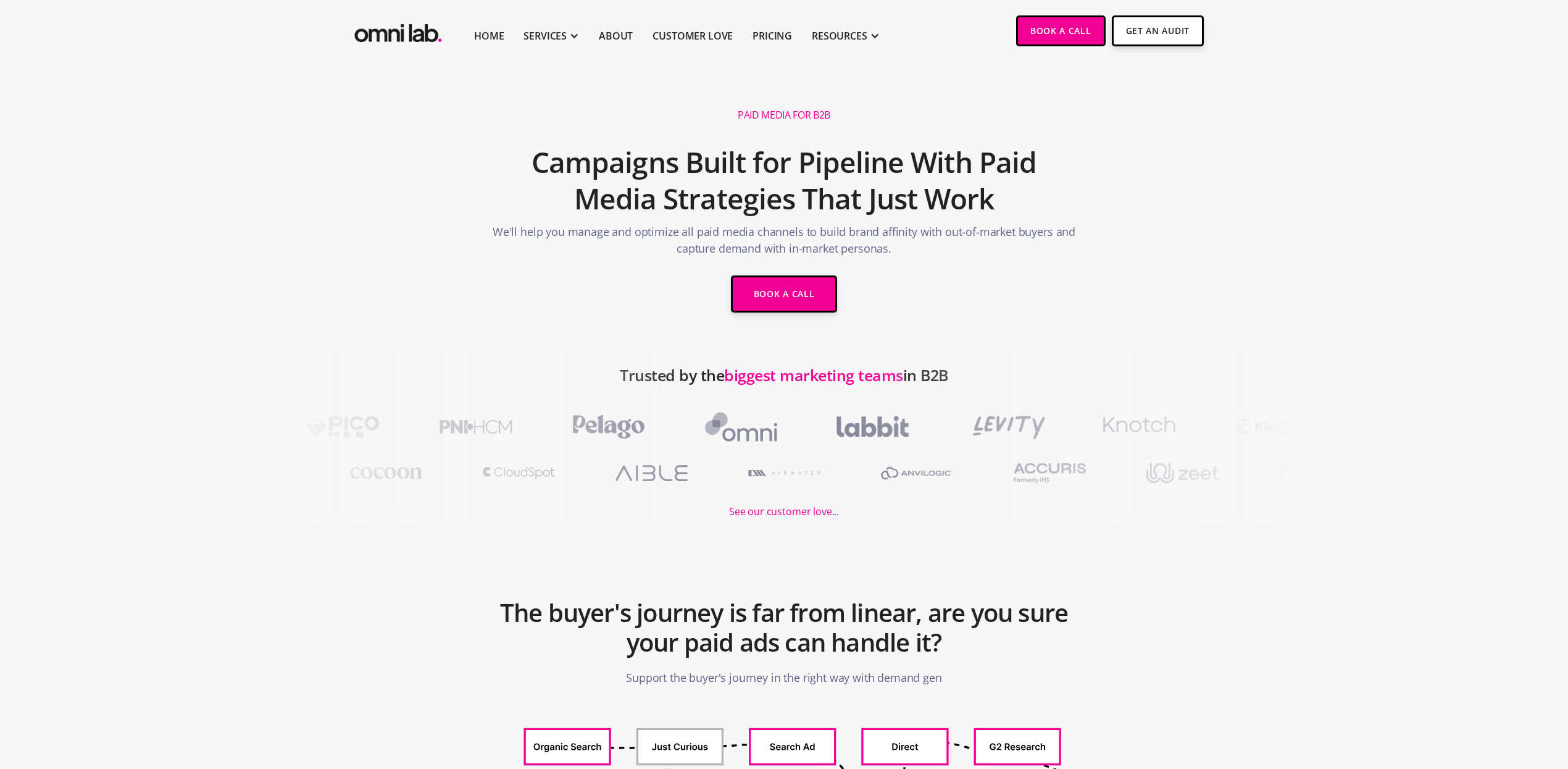
click at [395, 15] on div "Home SERVICES Our Services Paid Ads Build trust, brand awareness, and demand an…" at bounding box center [620, 30] width 538 height 61
click at [394, 27] on img "home" at bounding box center [397, 30] width 92 height 30
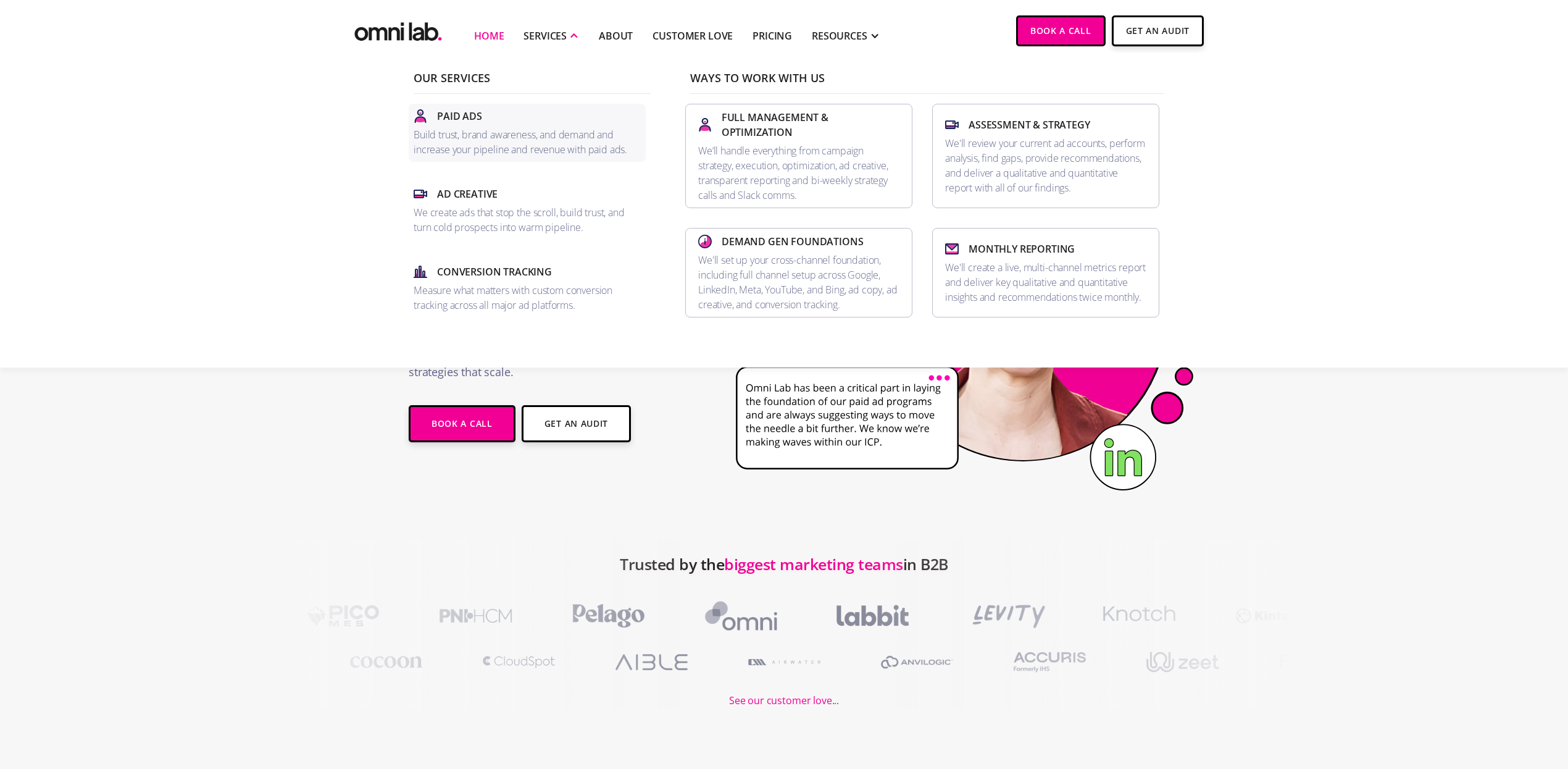
click at [525, 123] on div "Paid Ads" at bounding box center [527, 116] width 227 height 15
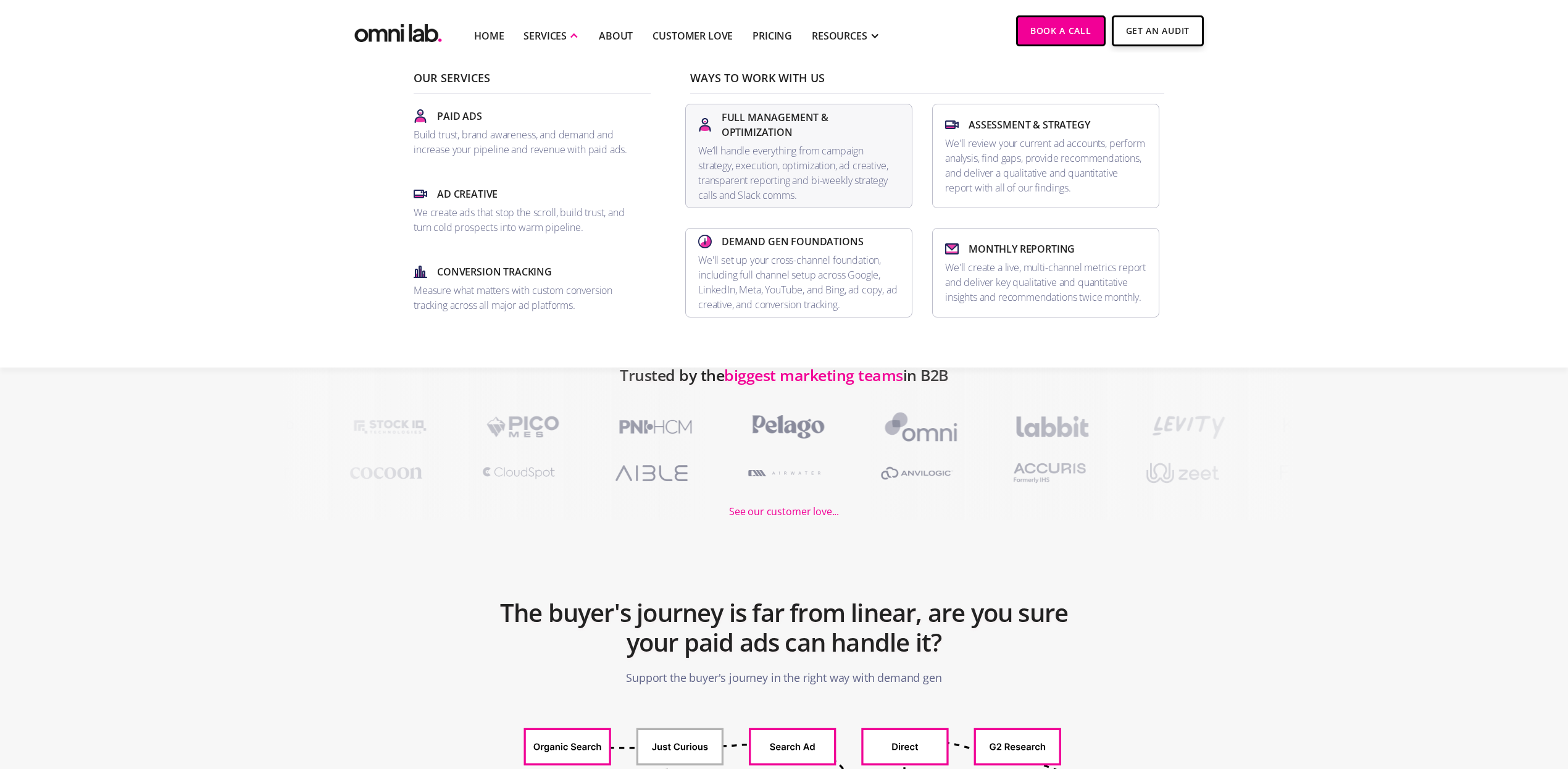
click at [858, 143] on p "We’ll handle everything from campaign strategy, execution, optimization, ad cre…" at bounding box center [799, 173] width 201 height 59
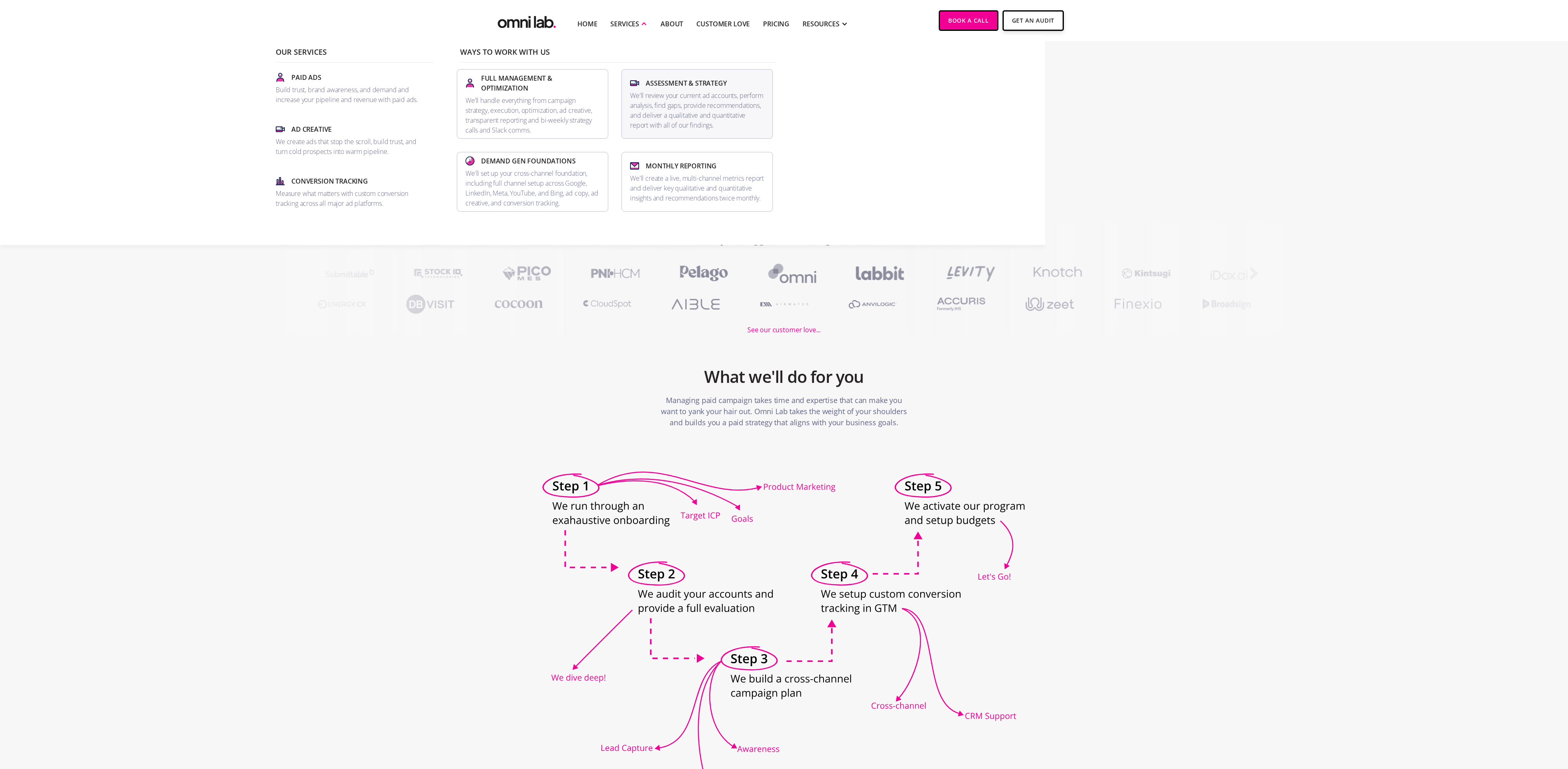
click at [651, 119] on p "We'll review your current ad accounts, perform analysis, find gaps, provide rec…" at bounding box center [697, 110] width 134 height 40
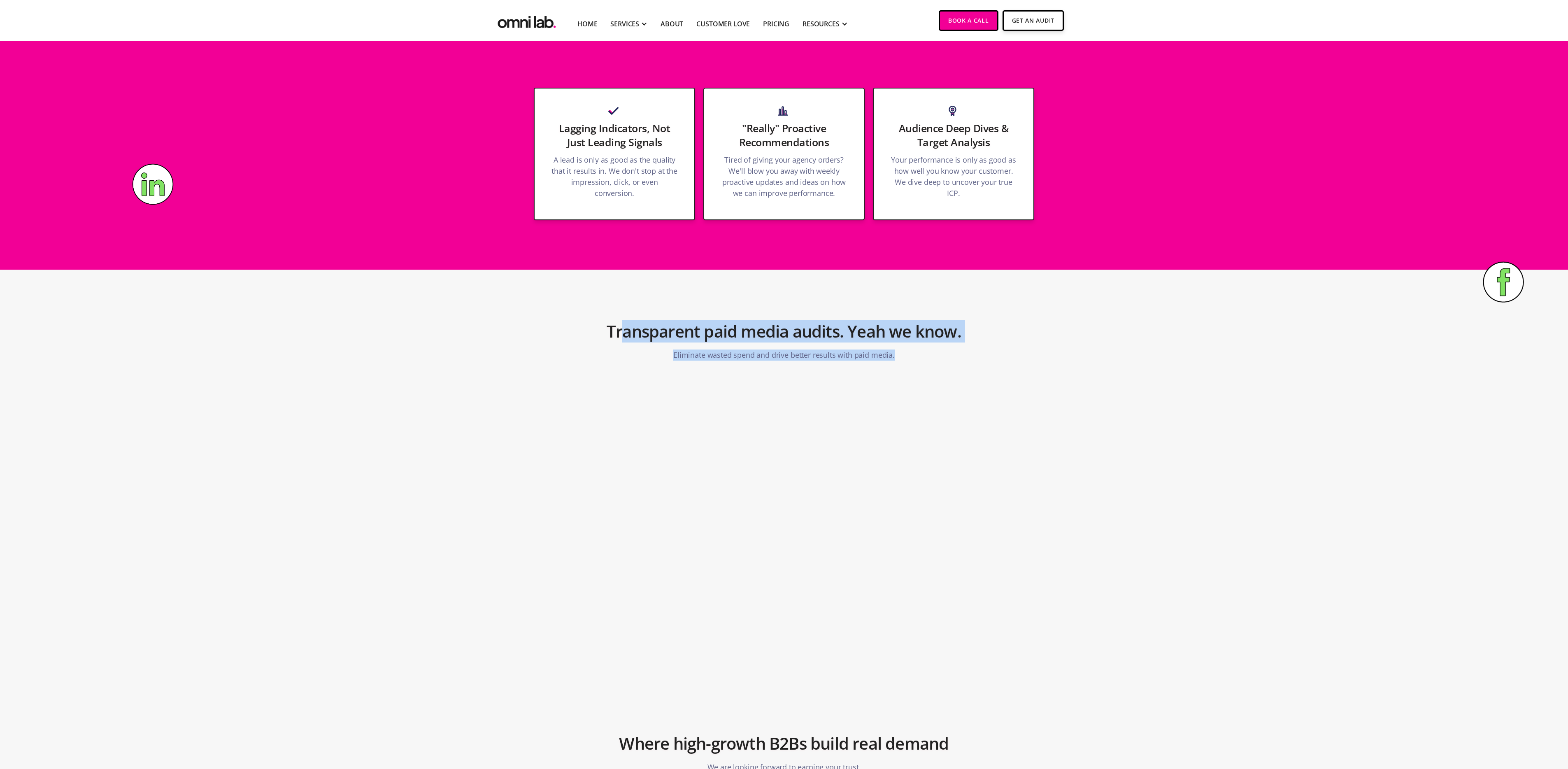
drag, startPoint x: 621, startPoint y: 320, endPoint x: 890, endPoint y: 361, distance: 272.1
click at [890, 361] on div "Transparent paid media audits. Yeah we know. Eliminate wasted spend and drive b…" at bounding box center [784, 337] width 411 height 54
click at [887, 373] on section "Transparent paid media audits. Yeah we know. Eliminate wasted spend and drive b…" at bounding box center [784, 328] width 1568 height 116
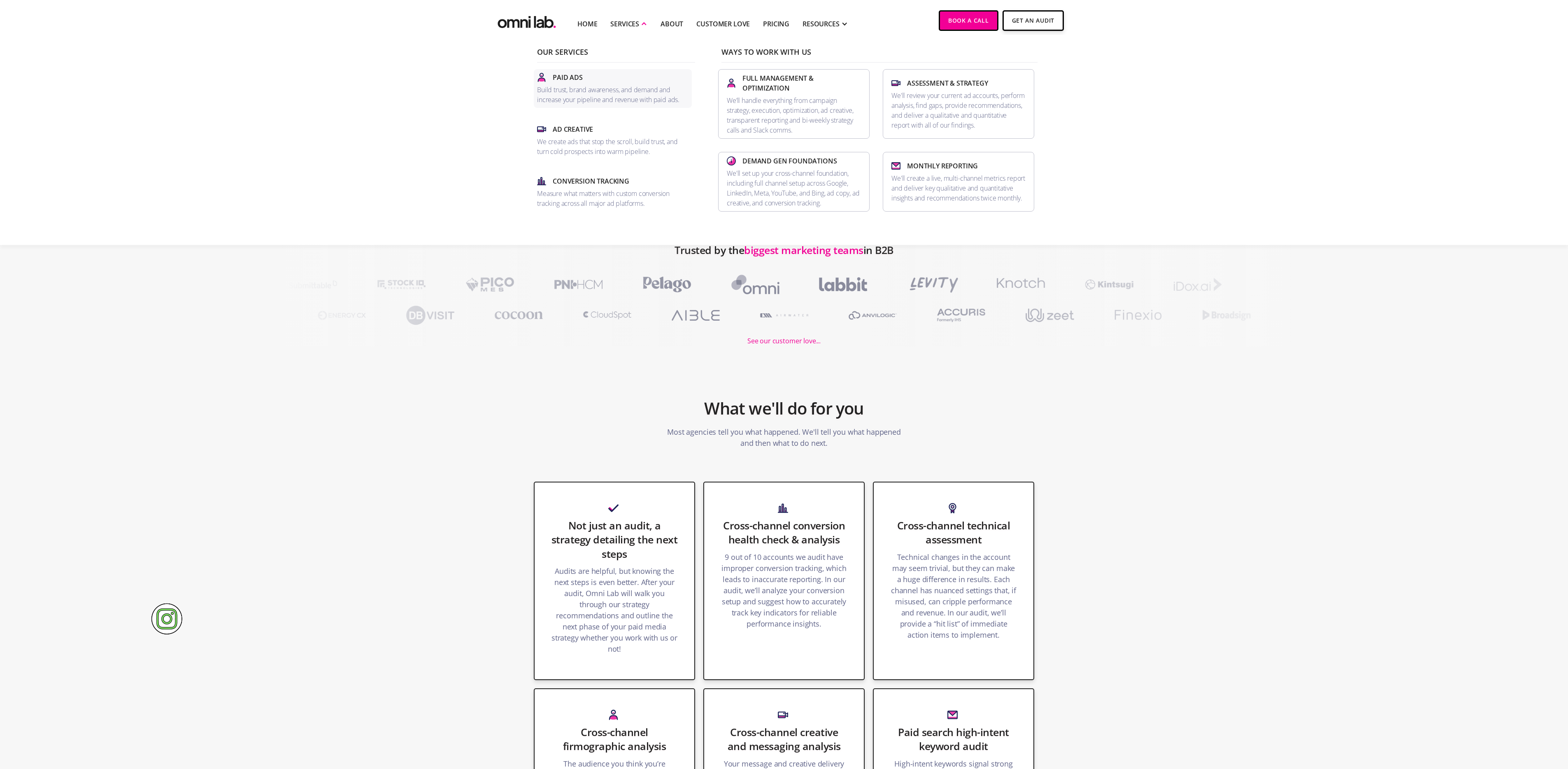
click at [597, 87] on p "Build trust, brand awareness, and demand and increase your pipeline and revenue…" at bounding box center [612, 94] width 152 height 19
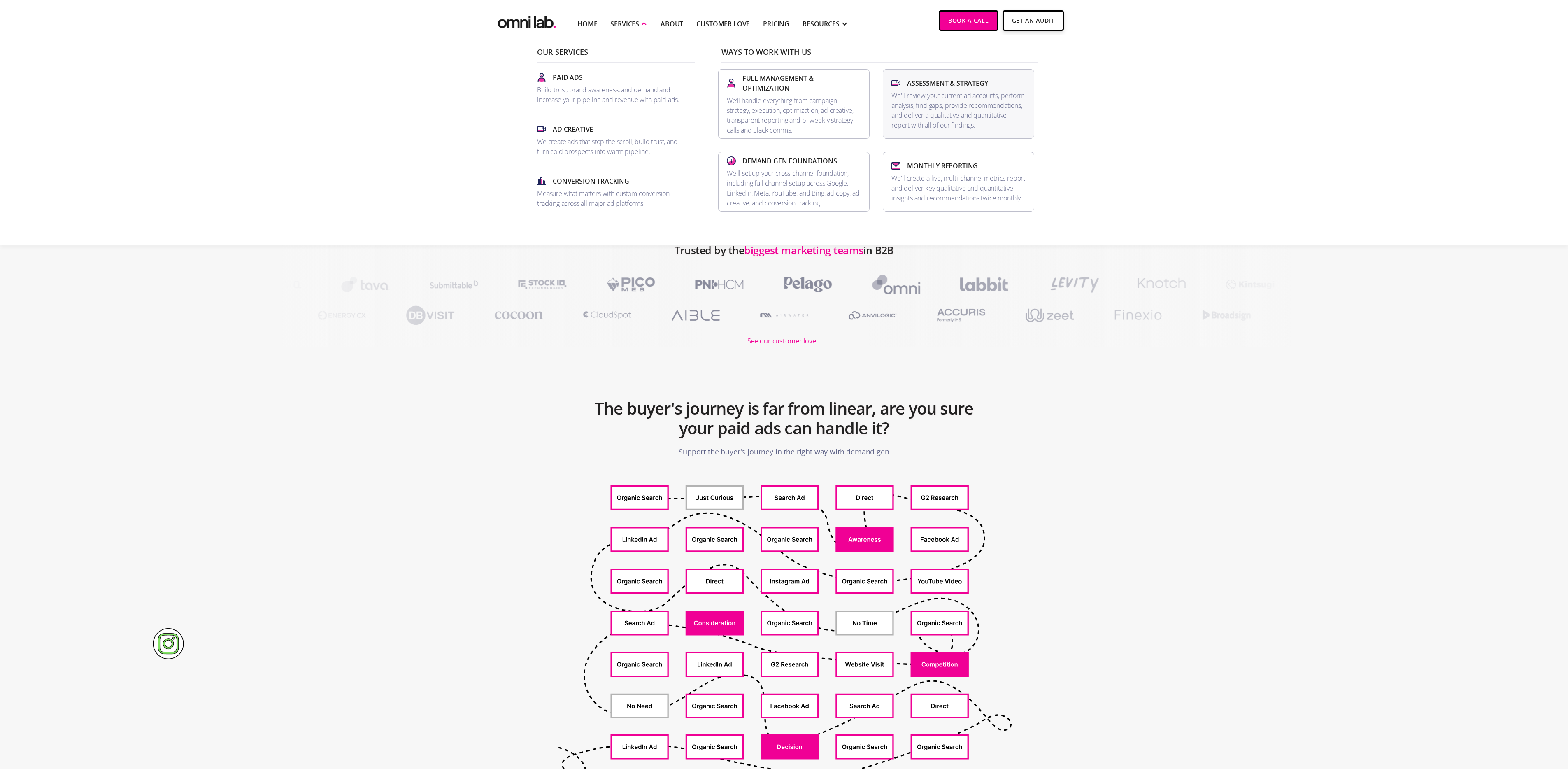
click at [948, 103] on p "We'll review your current ad accounts, perform analysis, find gaps, provide rec…" at bounding box center [958, 110] width 134 height 40
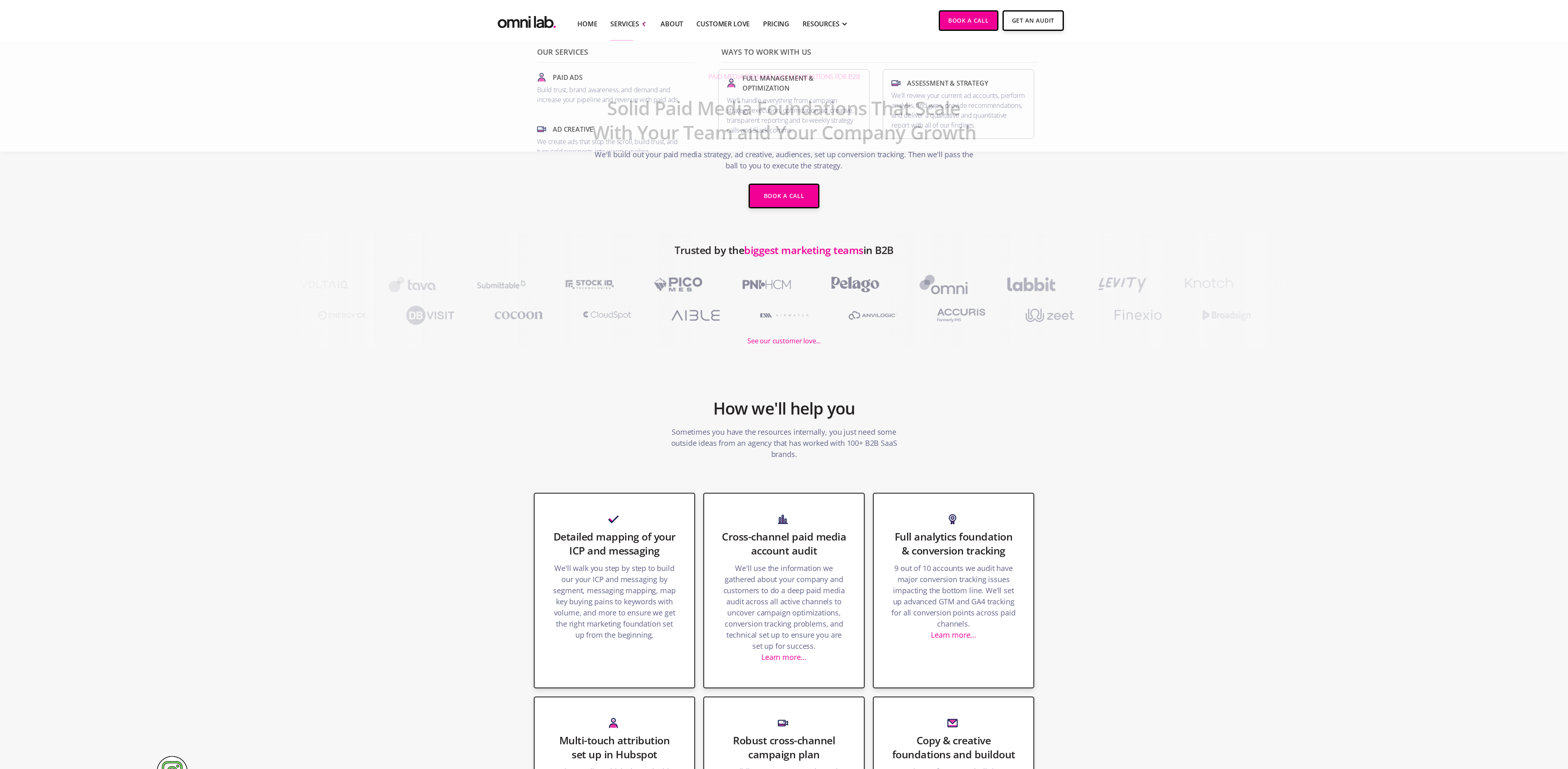
click at [528, 31] on div "Home SERVICES Our Services Paid Ads Build trust, brand awareness, and demand an…" at bounding box center [675, 20] width 359 height 41
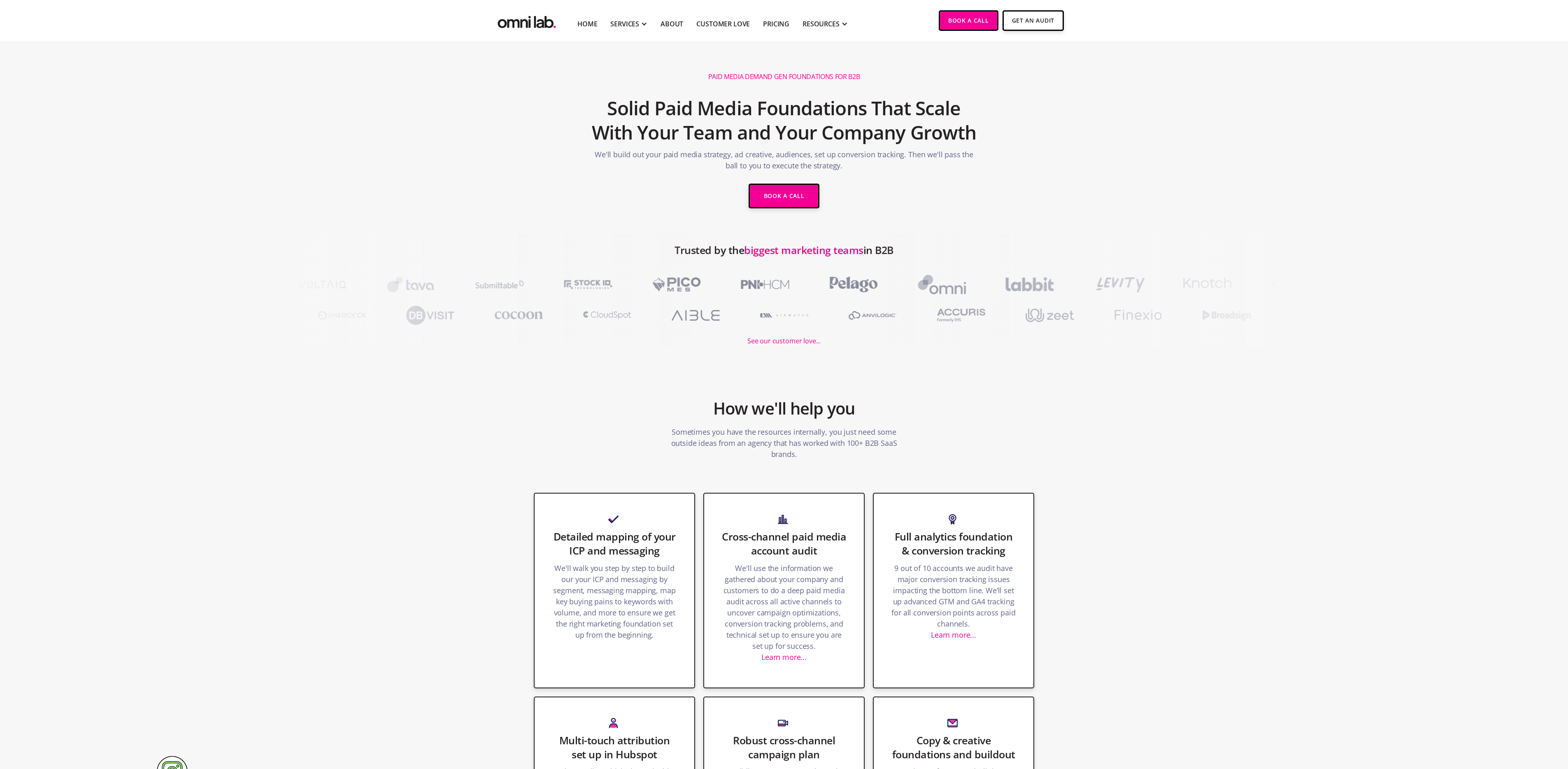
click at [529, 27] on img "home" at bounding box center [527, 20] width 61 height 20
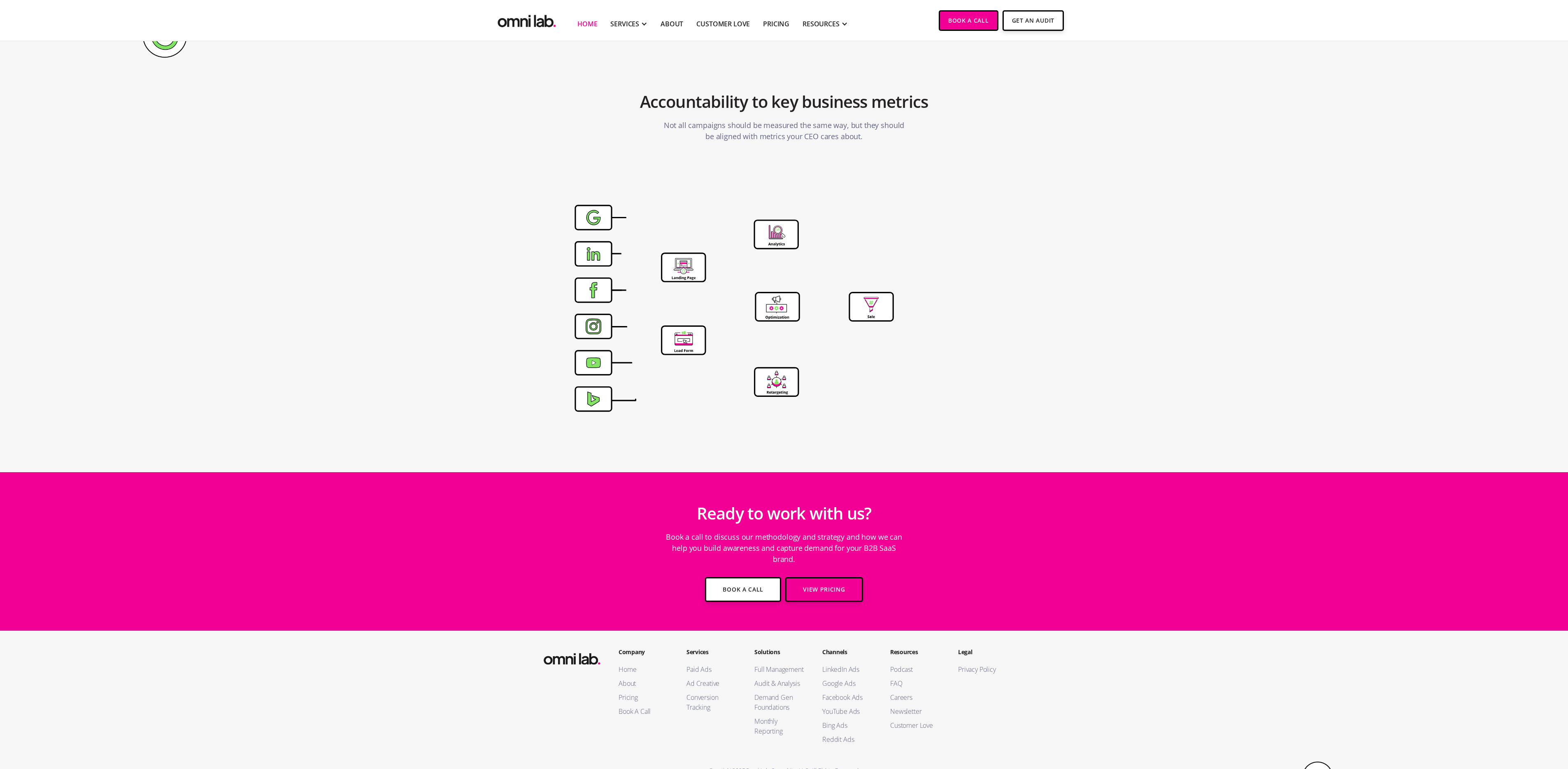
scroll to position [2284, 0]
